Goal: Task Accomplishment & Management: Use online tool/utility

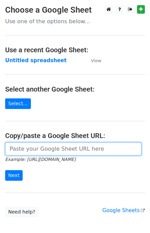
click at [32, 153] on input "url" at bounding box center [73, 149] width 136 height 13
paste input "https://docs.google.com/spreadsheets/d/1viP-lmZGJJ0DGa-rTgfADTq8R7D1QJf53VFzpF7…"
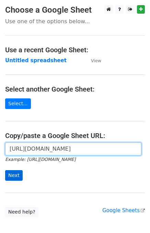
type input "https://docs.google.com/spreadsheets/d/1viP-lmZGJJ0DGa-rTgfADTq8R7D1QJf53VFzpF7…"
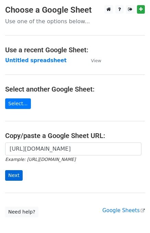
scroll to position [0, 0]
click at [15, 175] on input "Next" at bounding box center [13, 175] width 17 height 11
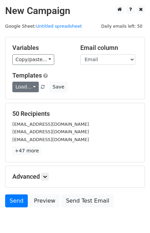
click at [25, 83] on div "Templates Load... Your First Left Chest or Cap Logo – Absolutely Free Please ta…" at bounding box center [74, 82] width 135 height 21
click at [26, 85] on link "Load..." at bounding box center [25, 87] width 26 height 11
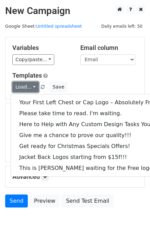
click at [28, 88] on link "Load..." at bounding box center [25, 87] width 26 height 11
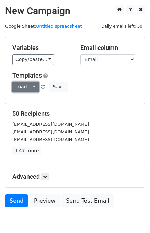
click at [28, 88] on link "Load..." at bounding box center [25, 87] width 26 height 11
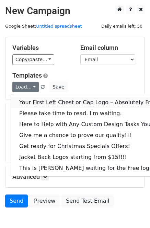
drag, startPoint x: 33, startPoint y: 100, endPoint x: 4, endPoint y: 116, distance: 33.7
click at [33, 101] on link "Your First Left Chest or Cap Logo – Absolutely Free" at bounding box center [92, 102] width 163 height 11
